Goal: Task Accomplishment & Management: Use online tool/utility

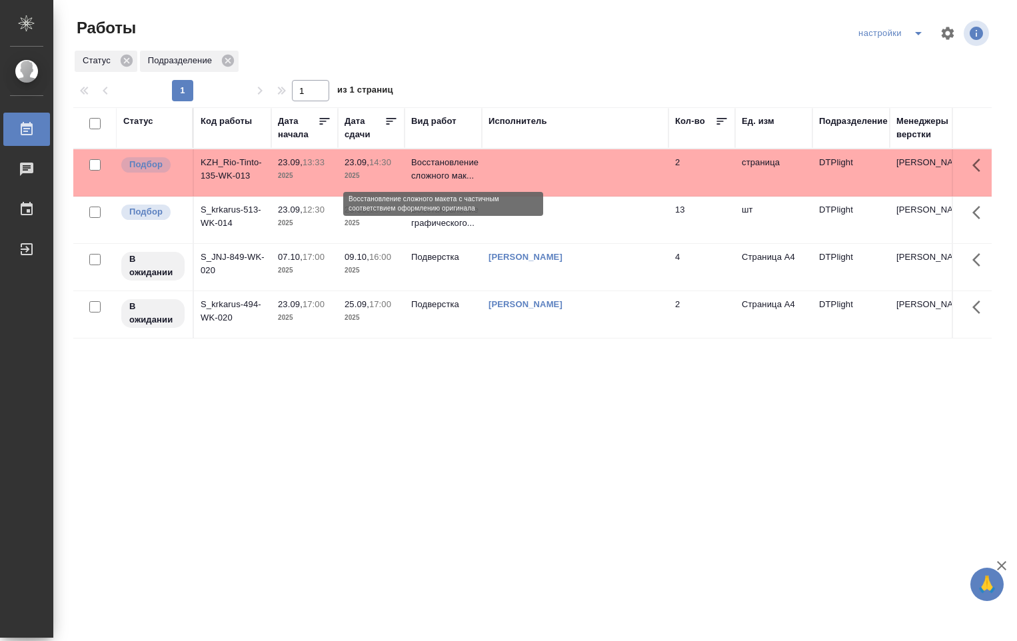
click at [454, 181] on p "Восстановление сложного мак..." at bounding box center [443, 169] width 64 height 27
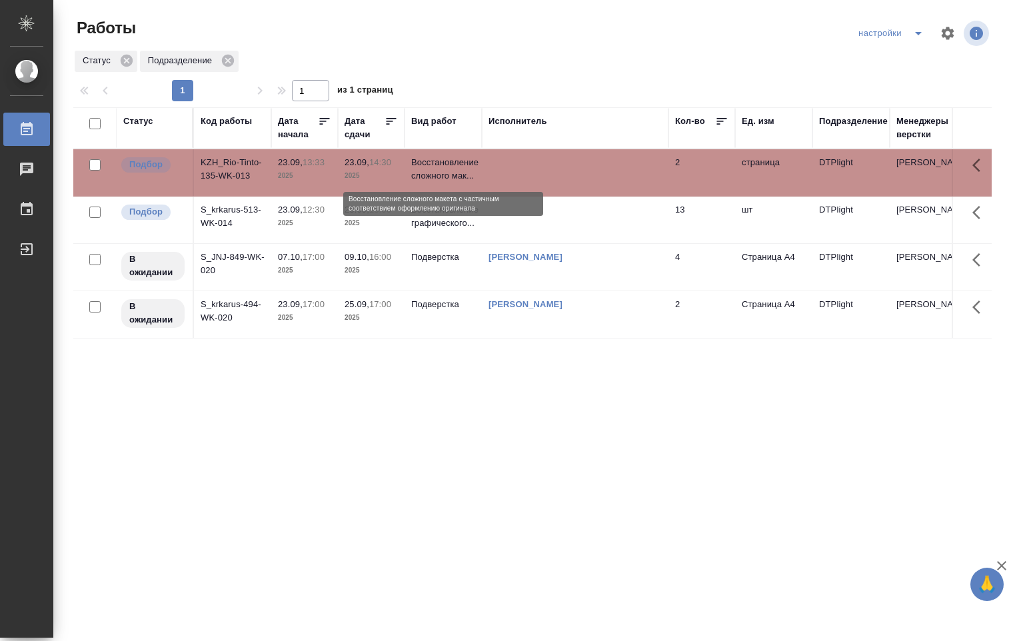
click at [454, 180] on p "Восстановление сложного мак..." at bounding box center [443, 169] width 64 height 27
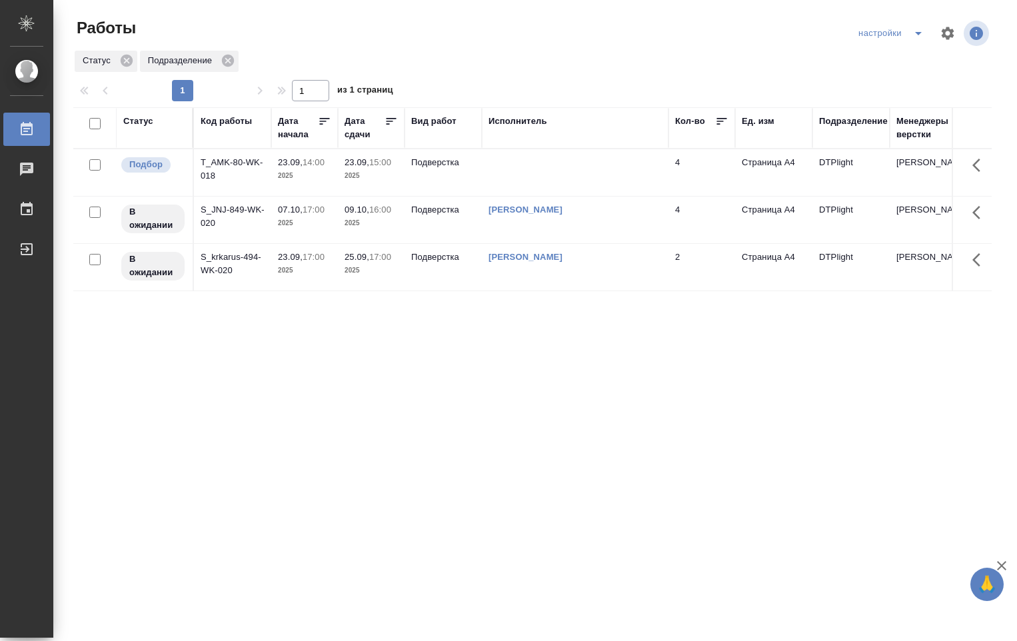
click at [402, 168] on td "23.09, 15:00 2025" at bounding box center [371, 172] width 67 height 47
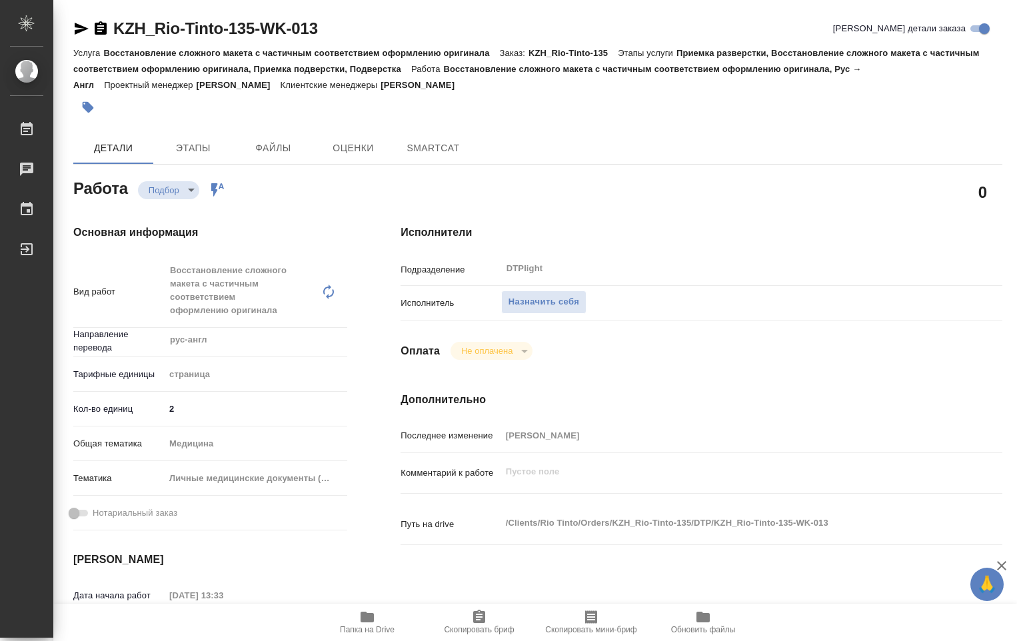
type textarea "x"
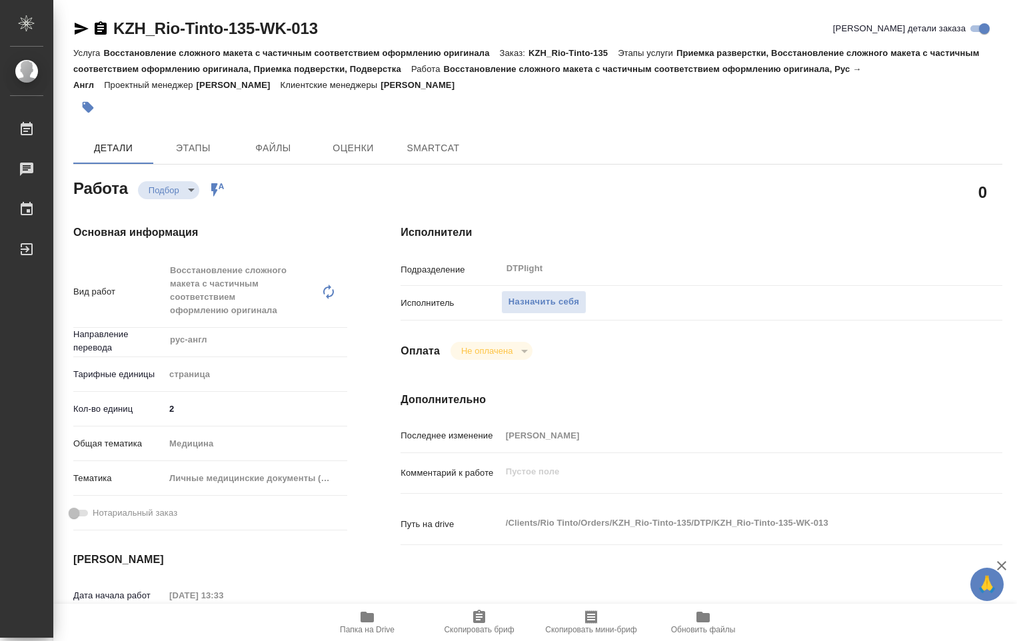
type textarea "x"
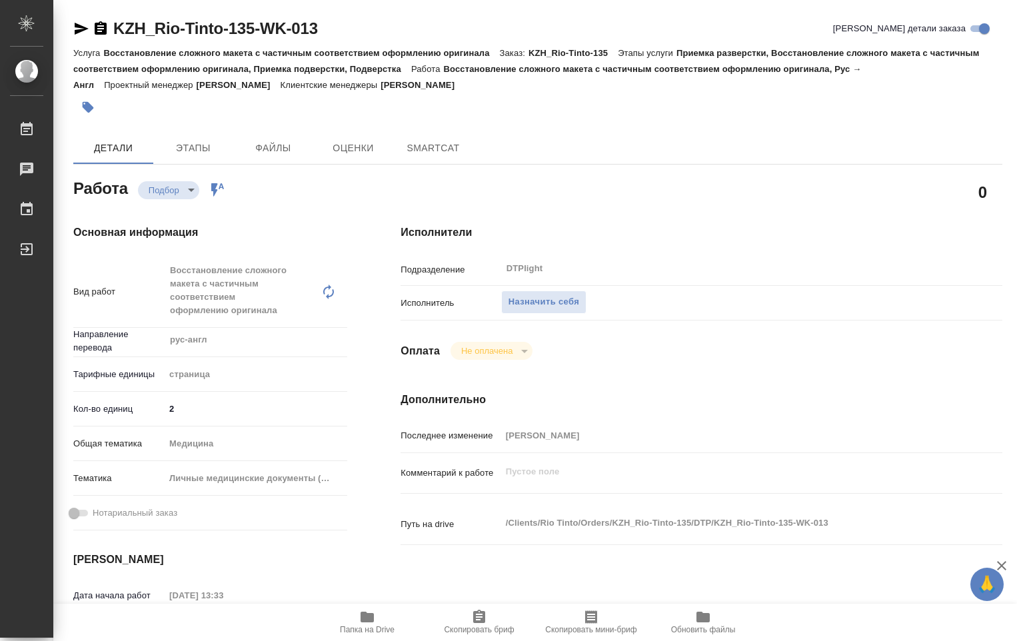
type textarea "x"
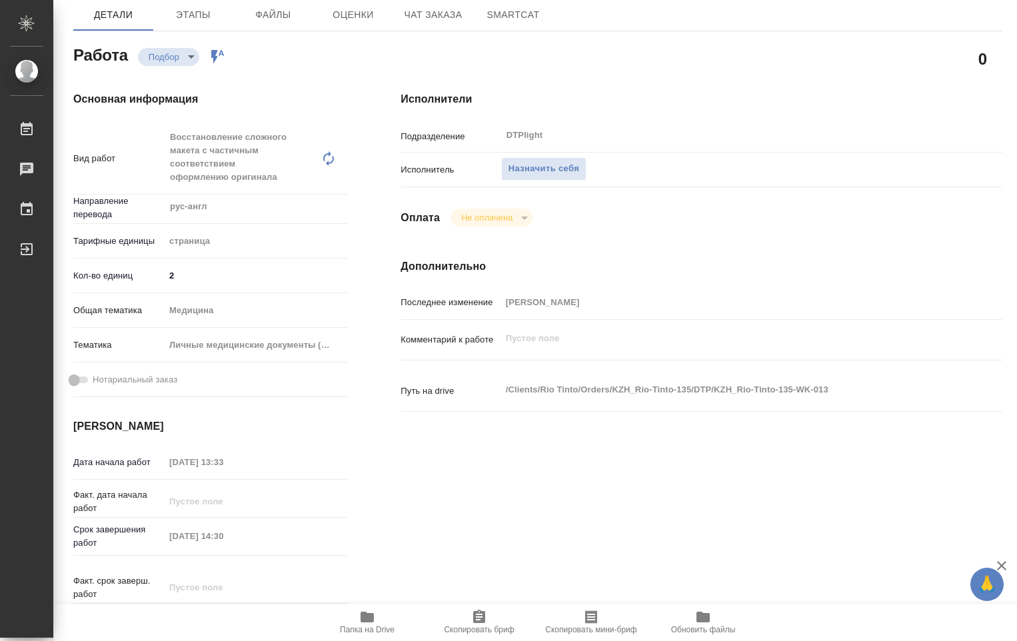
type textarea "x"
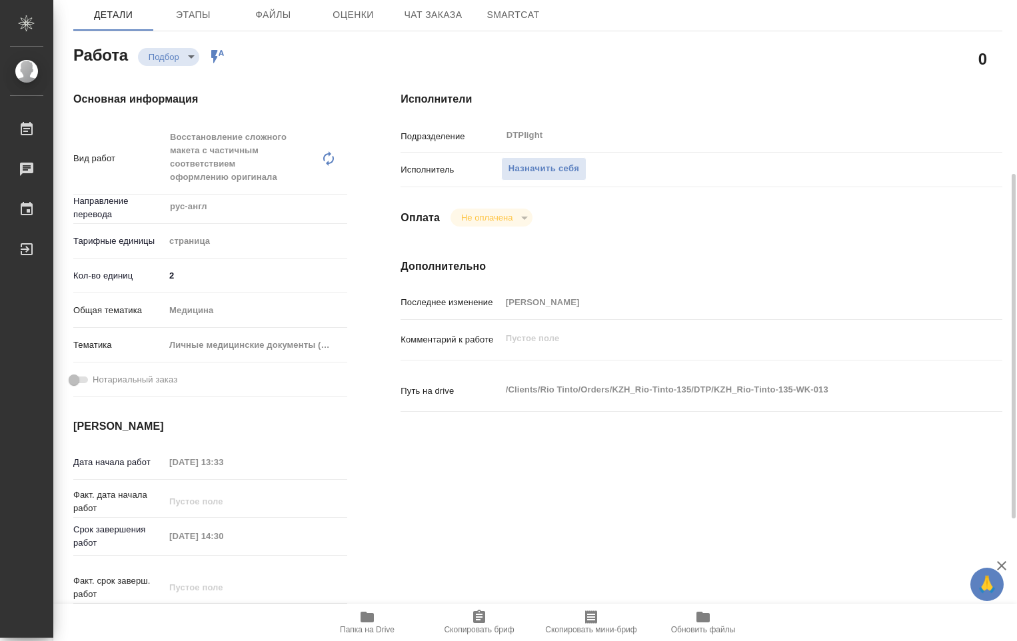
scroll to position [200, 0]
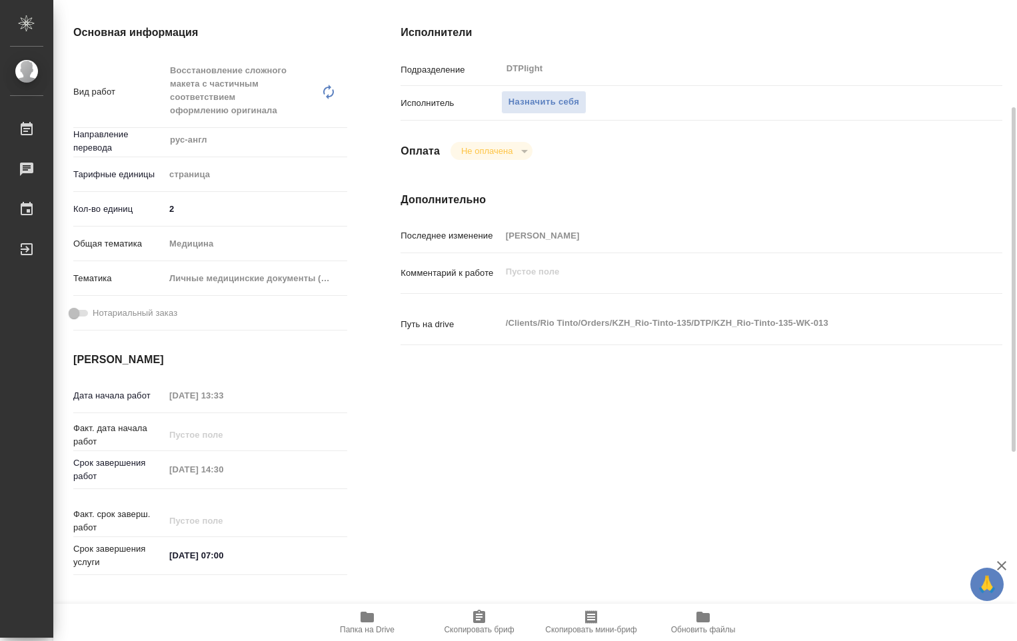
type textarea "x"
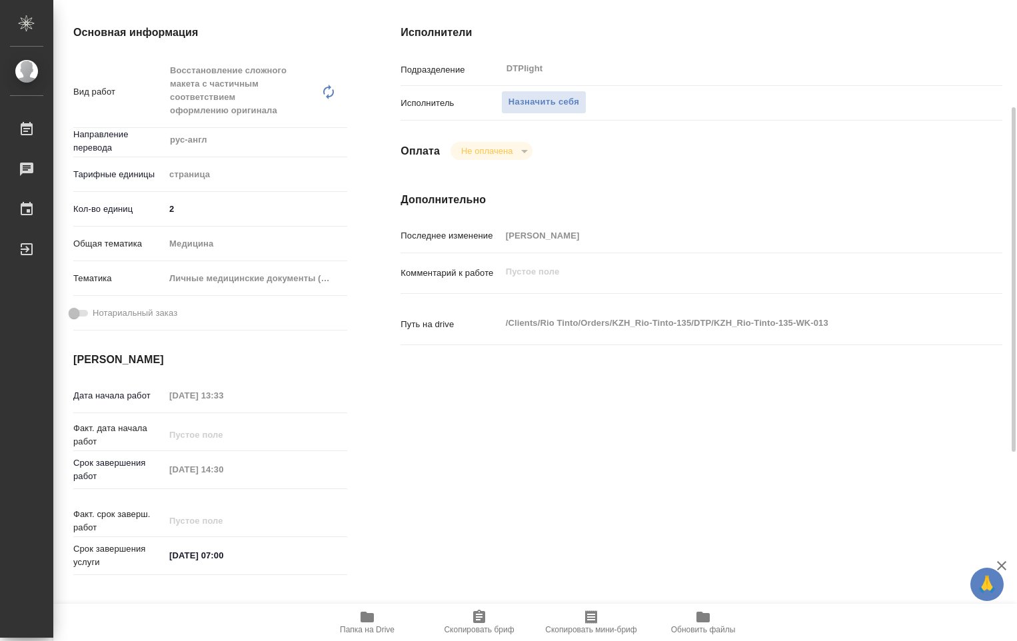
click at [358, 616] on span "Папка на Drive" at bounding box center [367, 621] width 96 height 25
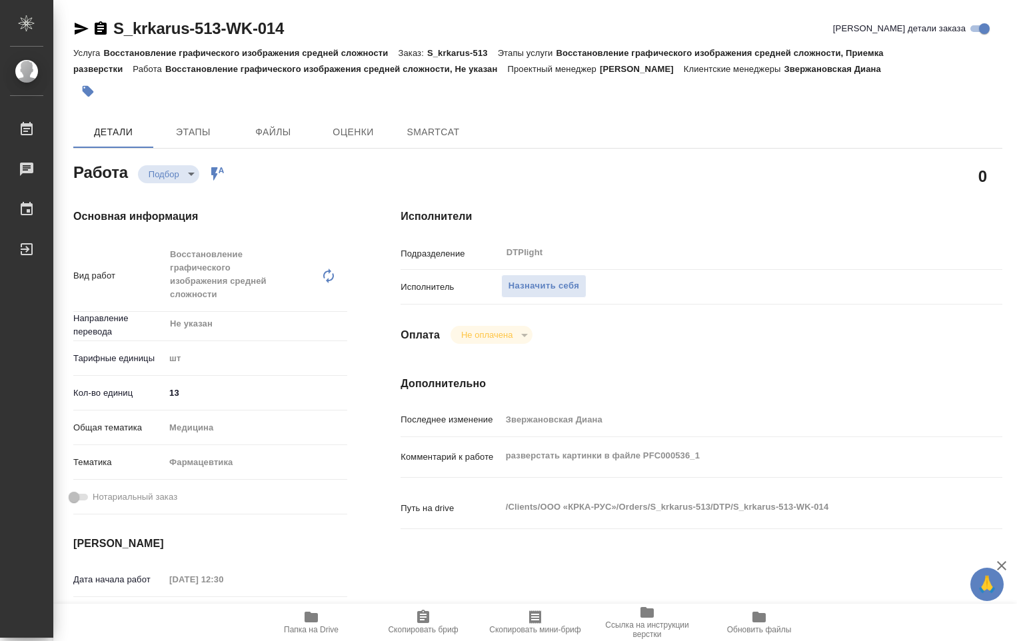
type textarea "x"
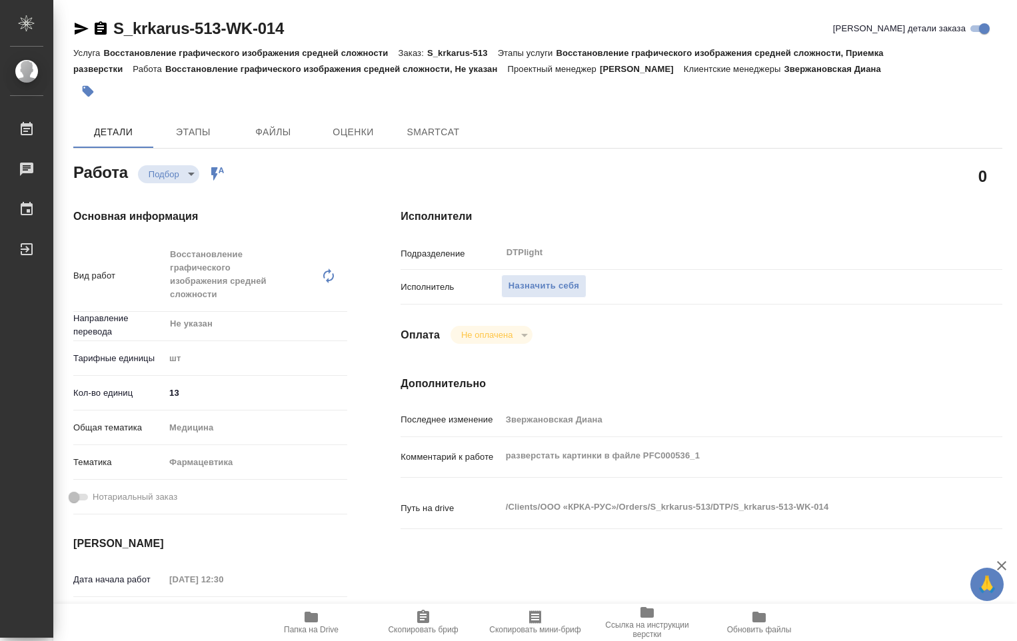
type textarea "x"
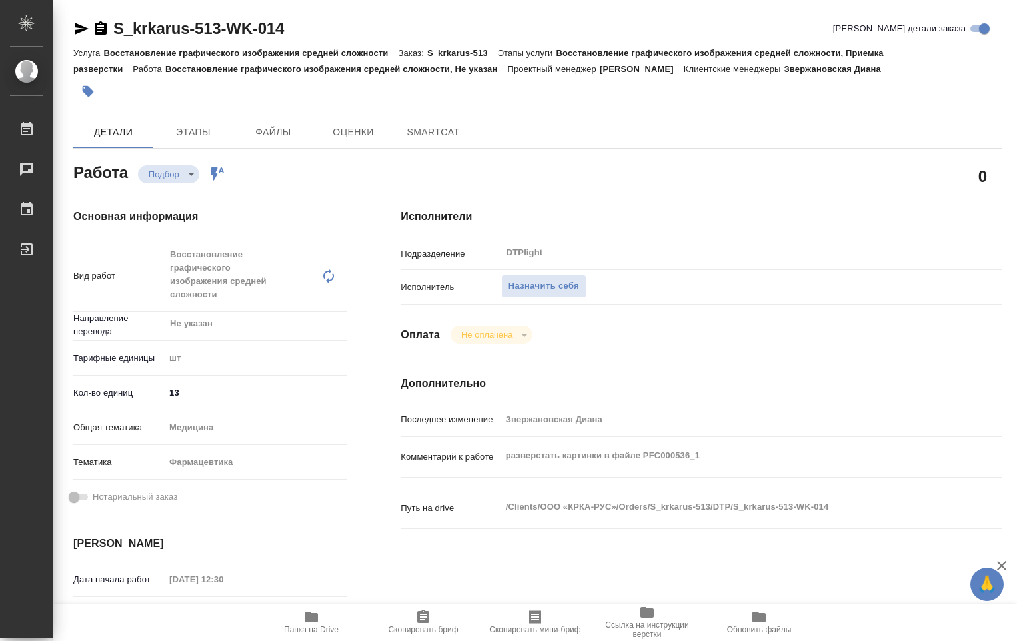
type textarea "x"
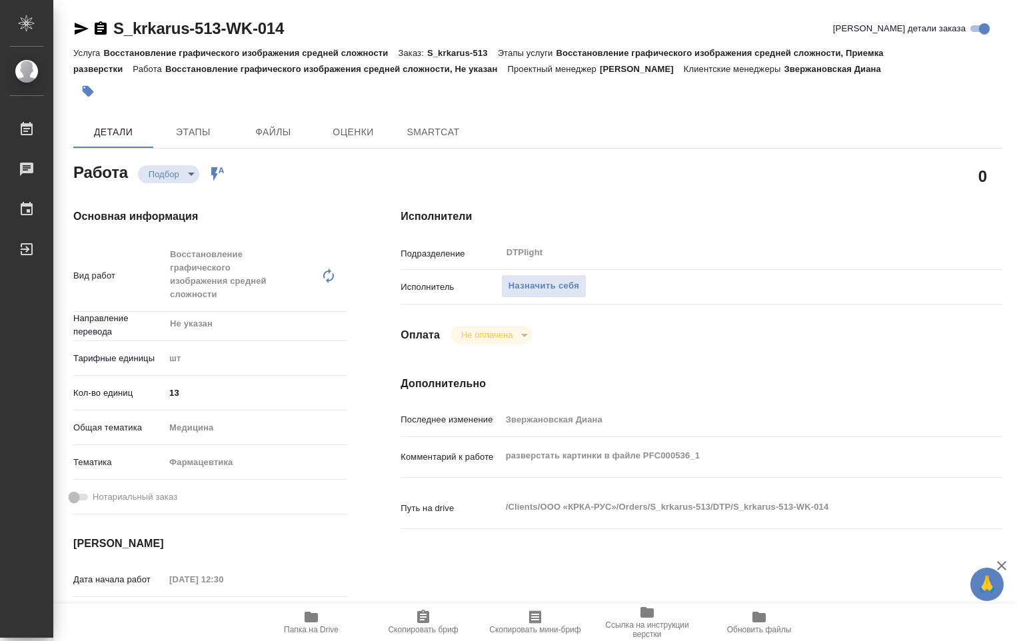
type textarea "x"
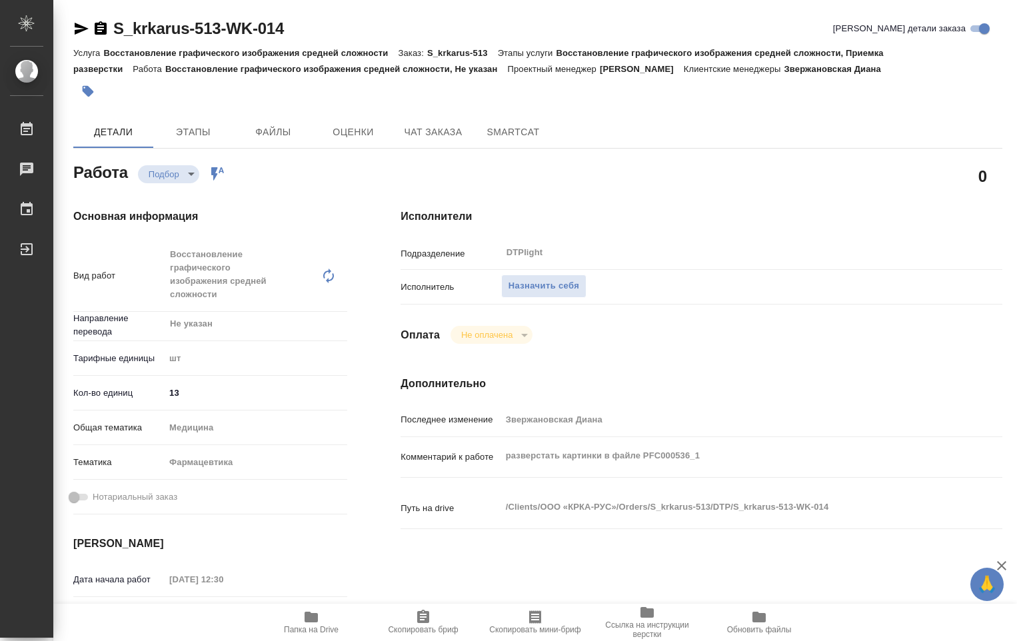
type textarea "x"
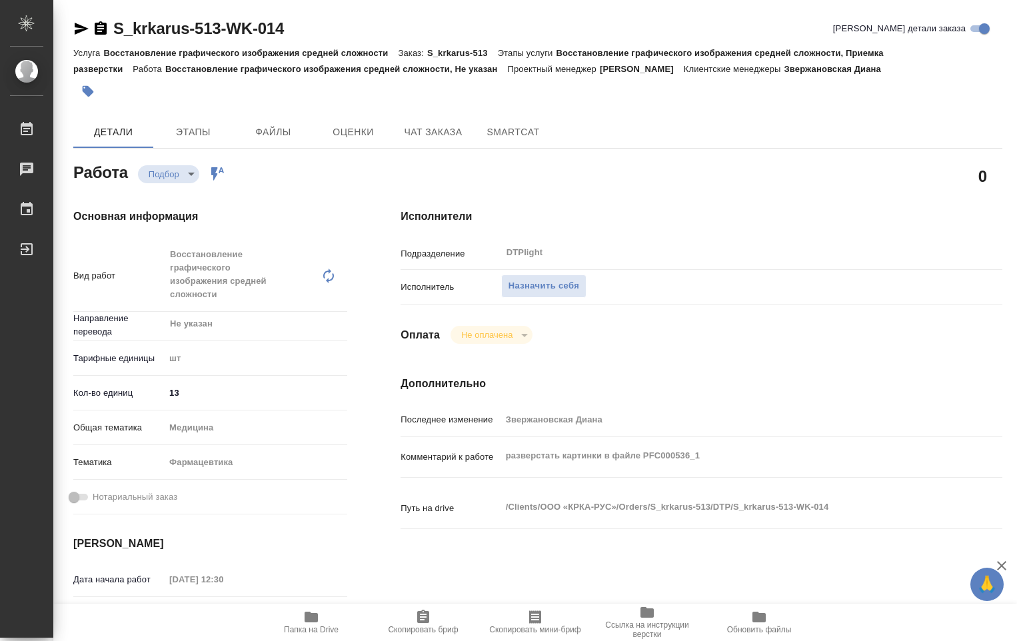
type textarea "x"
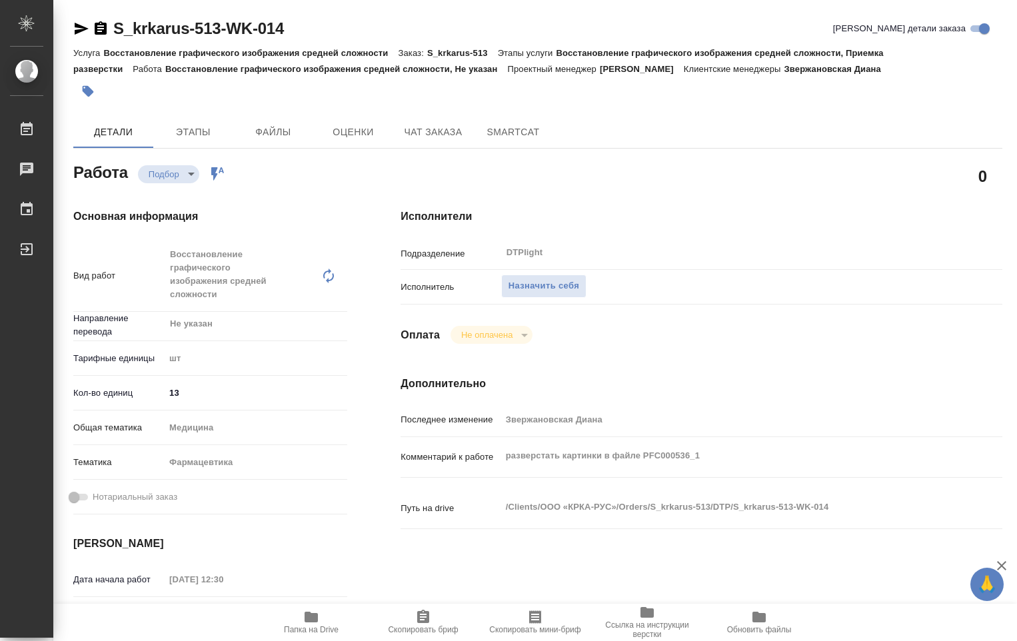
scroll to position [67, 0]
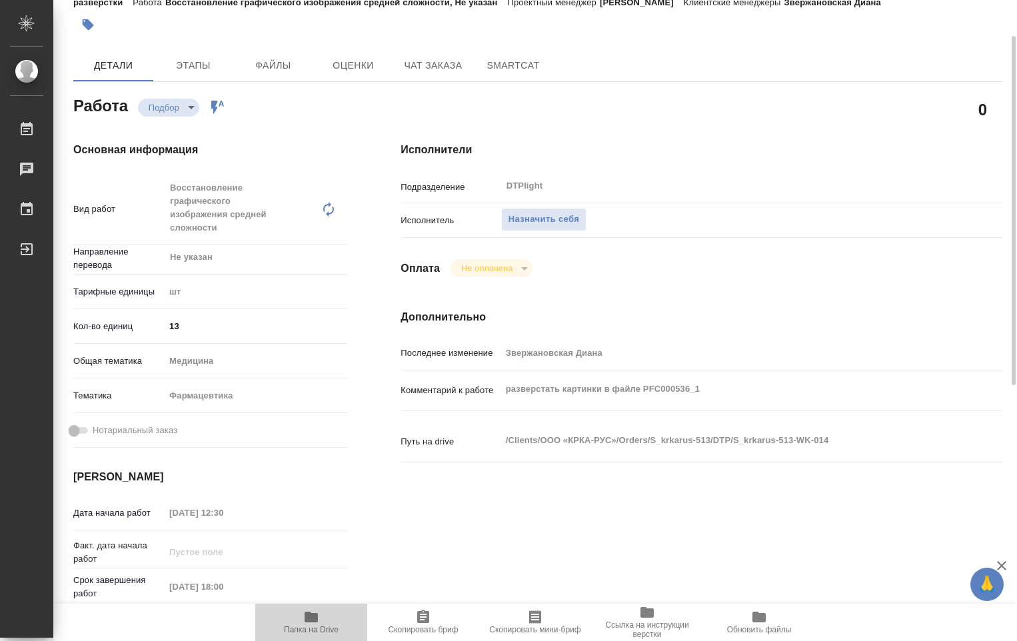
click at [310, 620] on icon "button" at bounding box center [310, 617] width 13 height 11
